Goal: Task Accomplishment & Management: Manage account settings

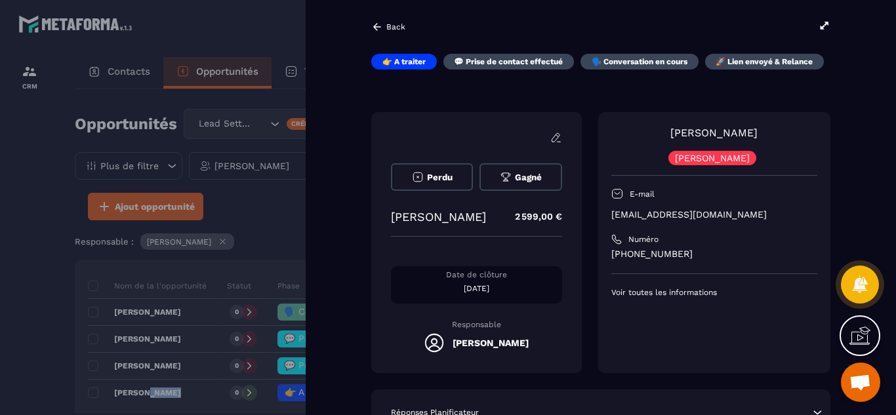
scroll to position [26, 0]
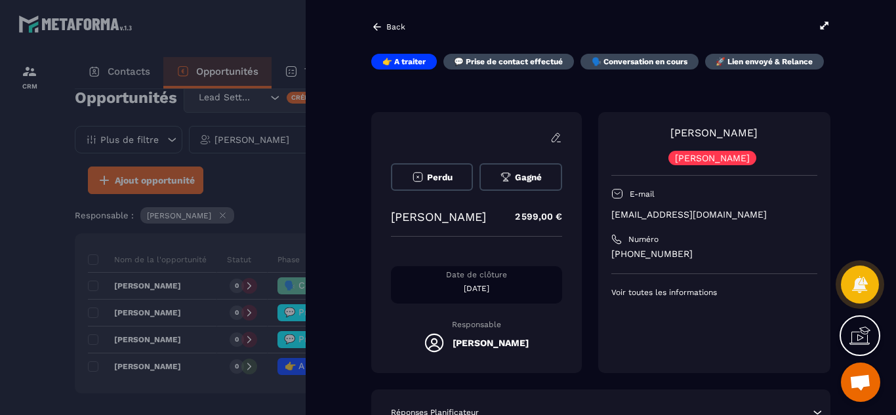
drag, startPoint x: 612, startPoint y: 354, endPoint x: 611, endPoint y: 365, distance: 10.5
click at [611, 365] on div "[PERSON_NAME] [PERSON_NAME] E-mail [EMAIL_ADDRESS][DOMAIN_NAME] Numéro [PHONE_N…" at bounding box center [714, 242] width 232 height 261
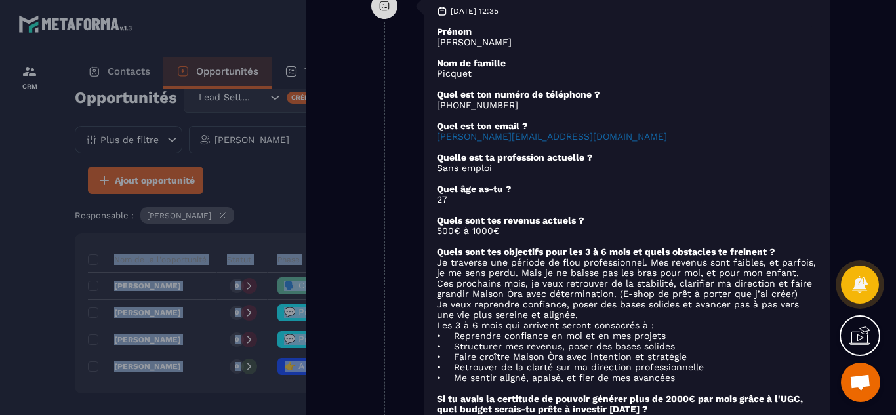
scroll to position [918, 0]
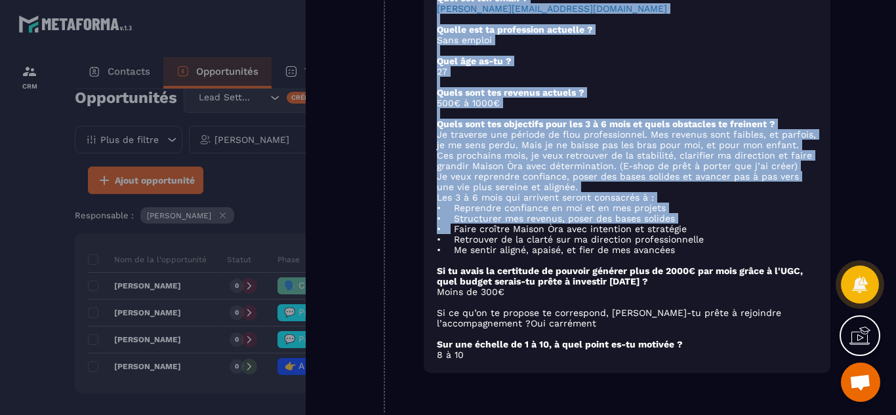
drag, startPoint x: 611, startPoint y: 371, endPoint x: 449, endPoint y: 229, distance: 215.2
click at [340, 218] on div "Back 👉 A traiter 💬 Prise de contact effectué 🗣️ Conversation en cours 🚀 Lien en…" at bounding box center [601, 207] width 590 height 415
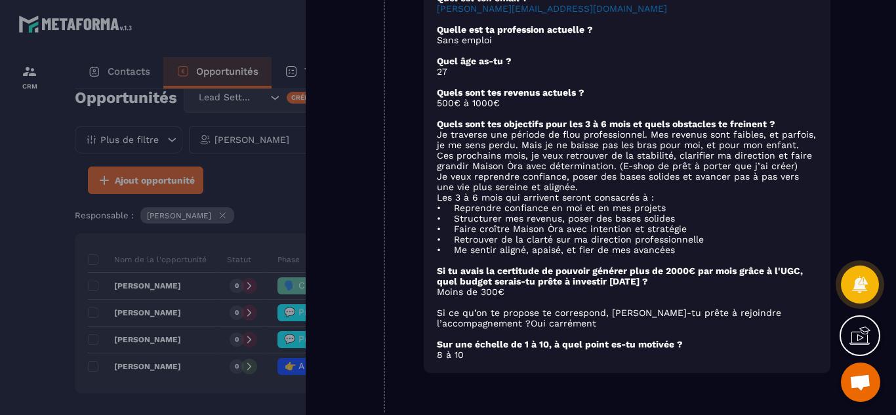
click at [632, 257] on p at bounding box center [627, 260] width 380 height 10
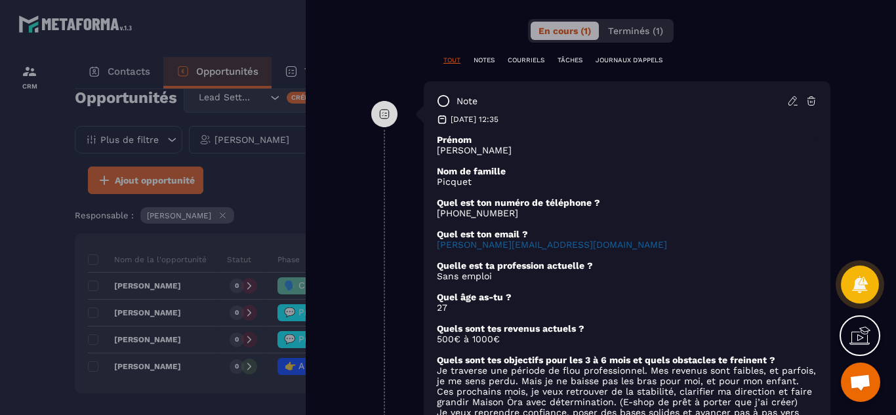
scroll to position [656, 0]
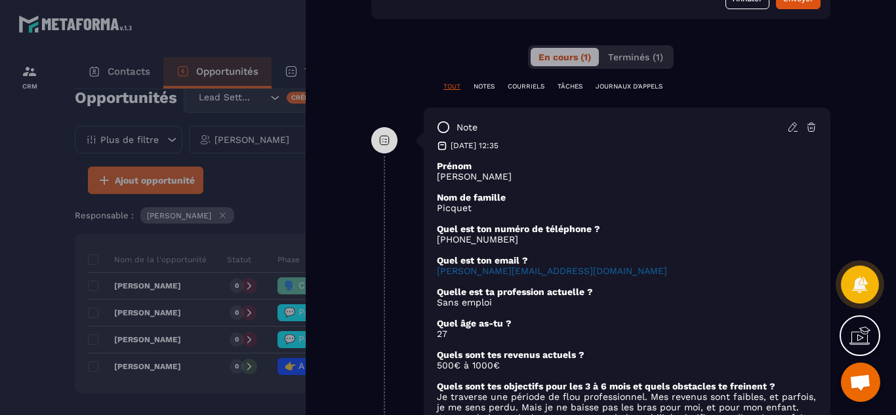
click at [811, 130] on icon at bounding box center [812, 127] width 12 height 12
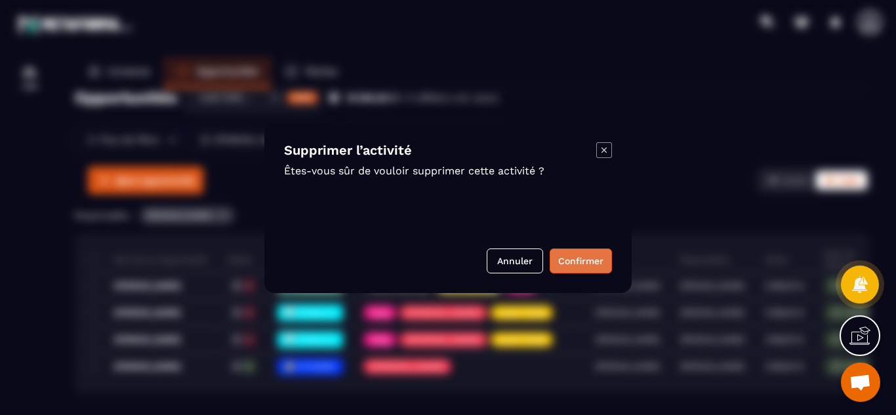
click at [584, 262] on button "Confirmer" at bounding box center [581, 261] width 62 height 25
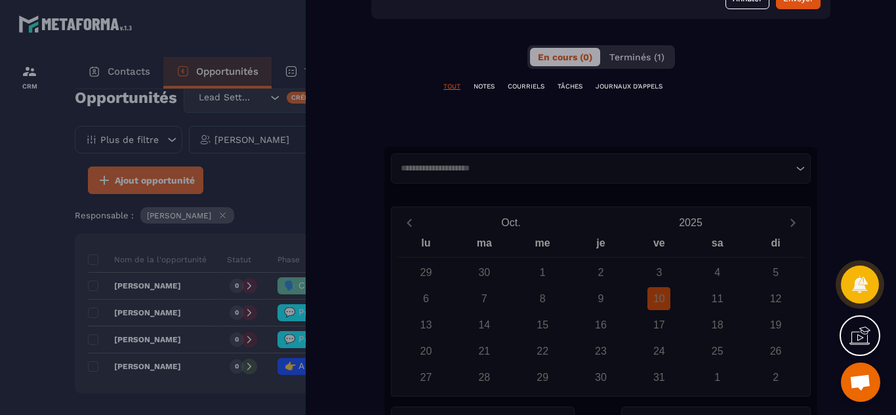
click at [356, 142] on div "Back 👉 A traiter 💬 Prise de contact effectué 🗣️ Conversation en cours 🚀 Lien en…" at bounding box center [601, 207] width 590 height 415
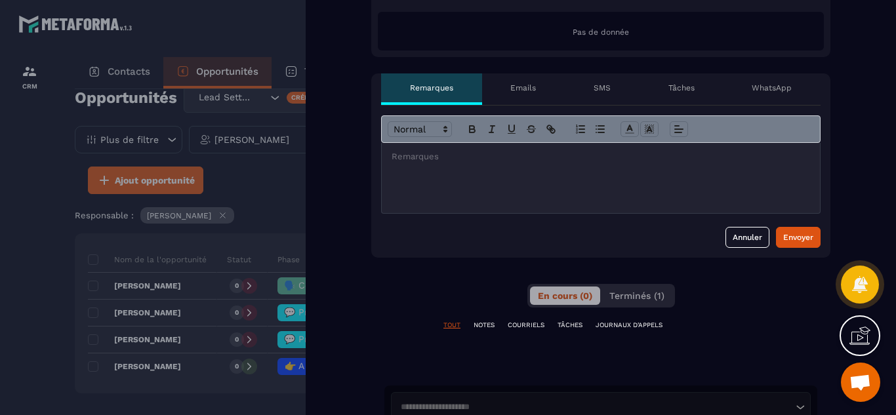
scroll to position [394, 0]
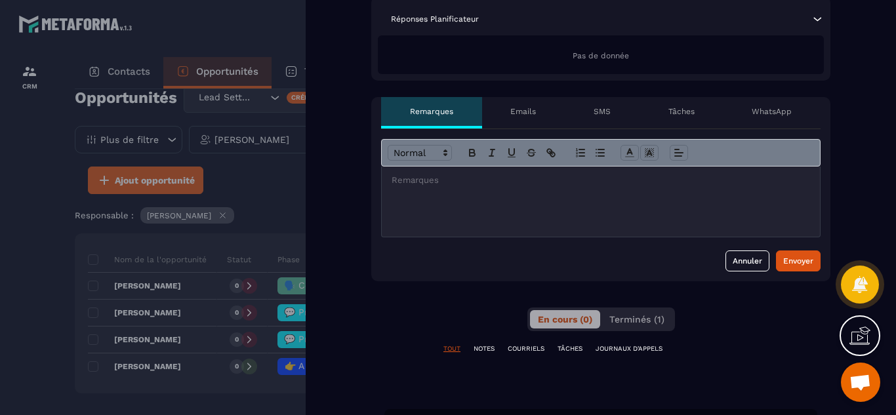
click at [407, 182] on p at bounding box center [601, 180] width 419 height 12
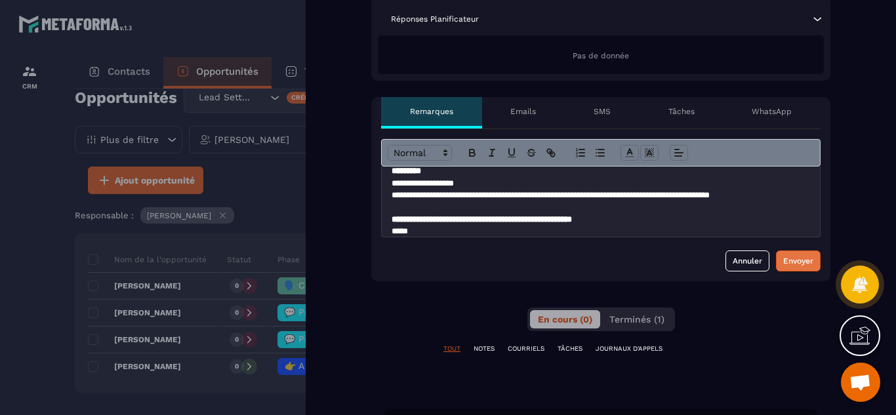
click at [791, 262] on div "Envoyer" at bounding box center [798, 261] width 30 height 13
